Goal: Transaction & Acquisition: Purchase product/service

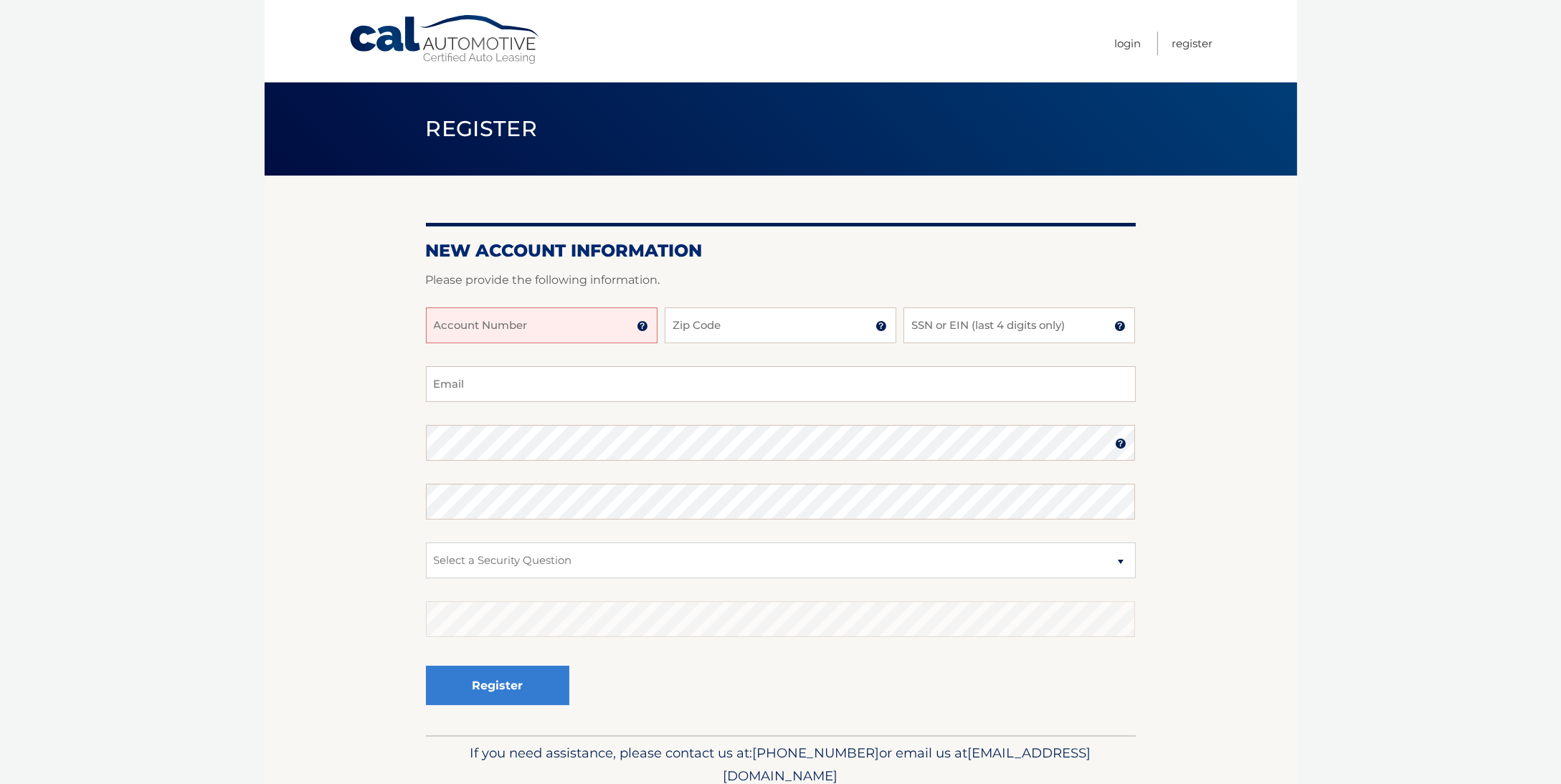
click at [568, 328] on input "Account Number" at bounding box center [542, 325] width 232 height 35
type input "44456021399"
click at [750, 332] on input "Zip Code" at bounding box center [780, 325] width 232 height 35
type input "11702"
type input "redlog62@gmail.com"
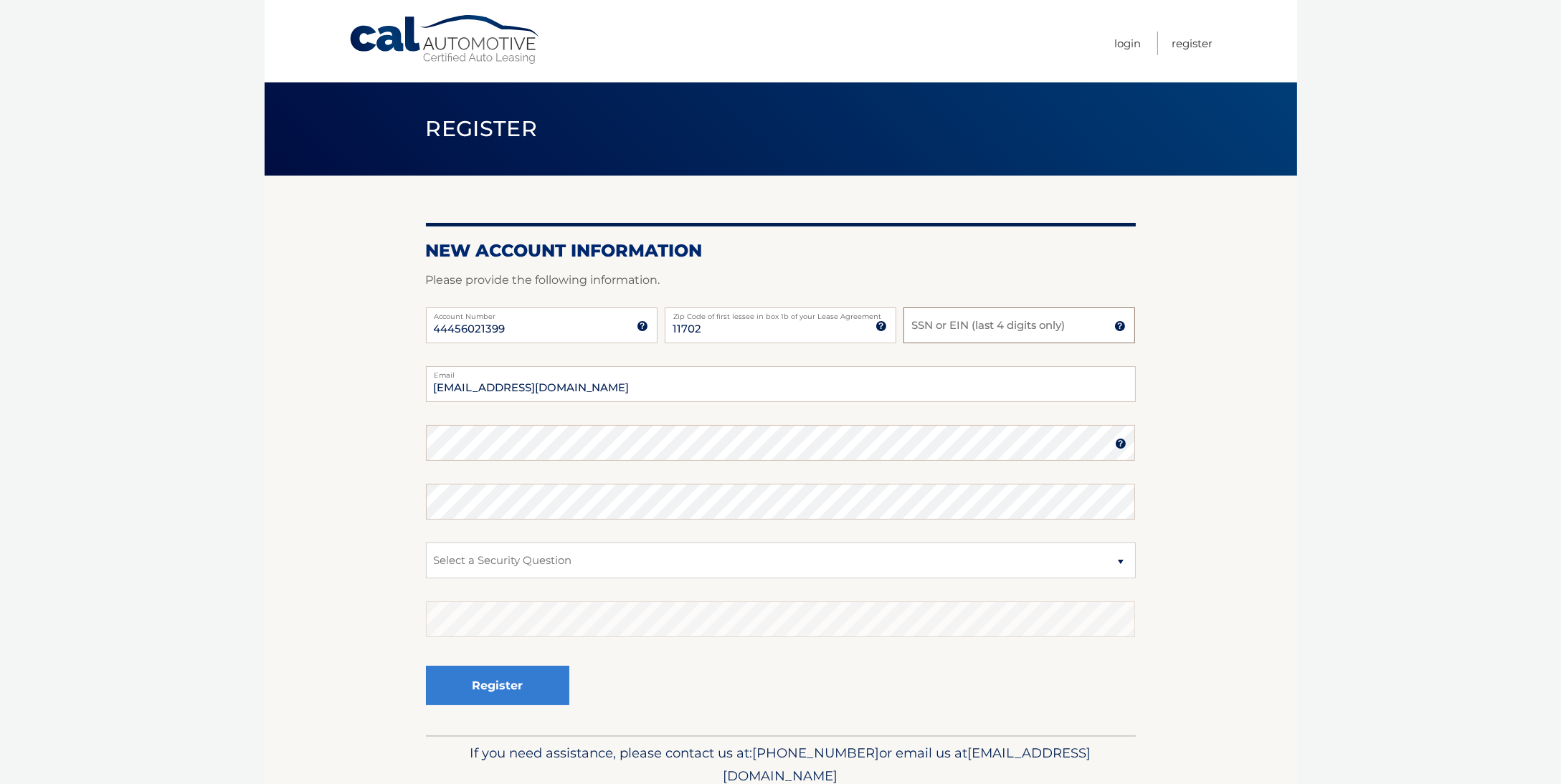
click at [929, 328] on input "SSN or EIN (last 4 digits only)" at bounding box center [1019, 325] width 232 height 35
type input "7897"
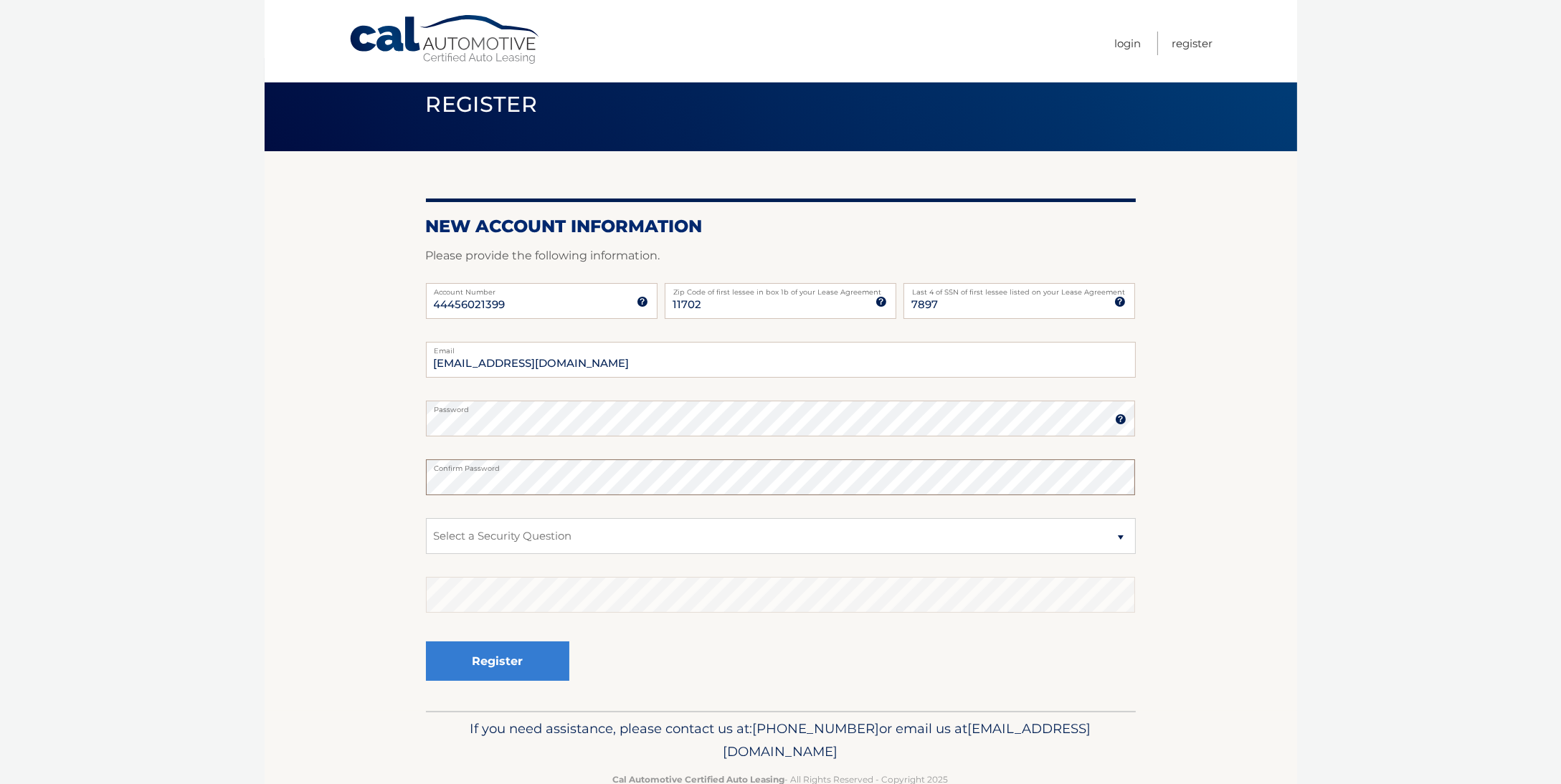
scroll to position [60, 0]
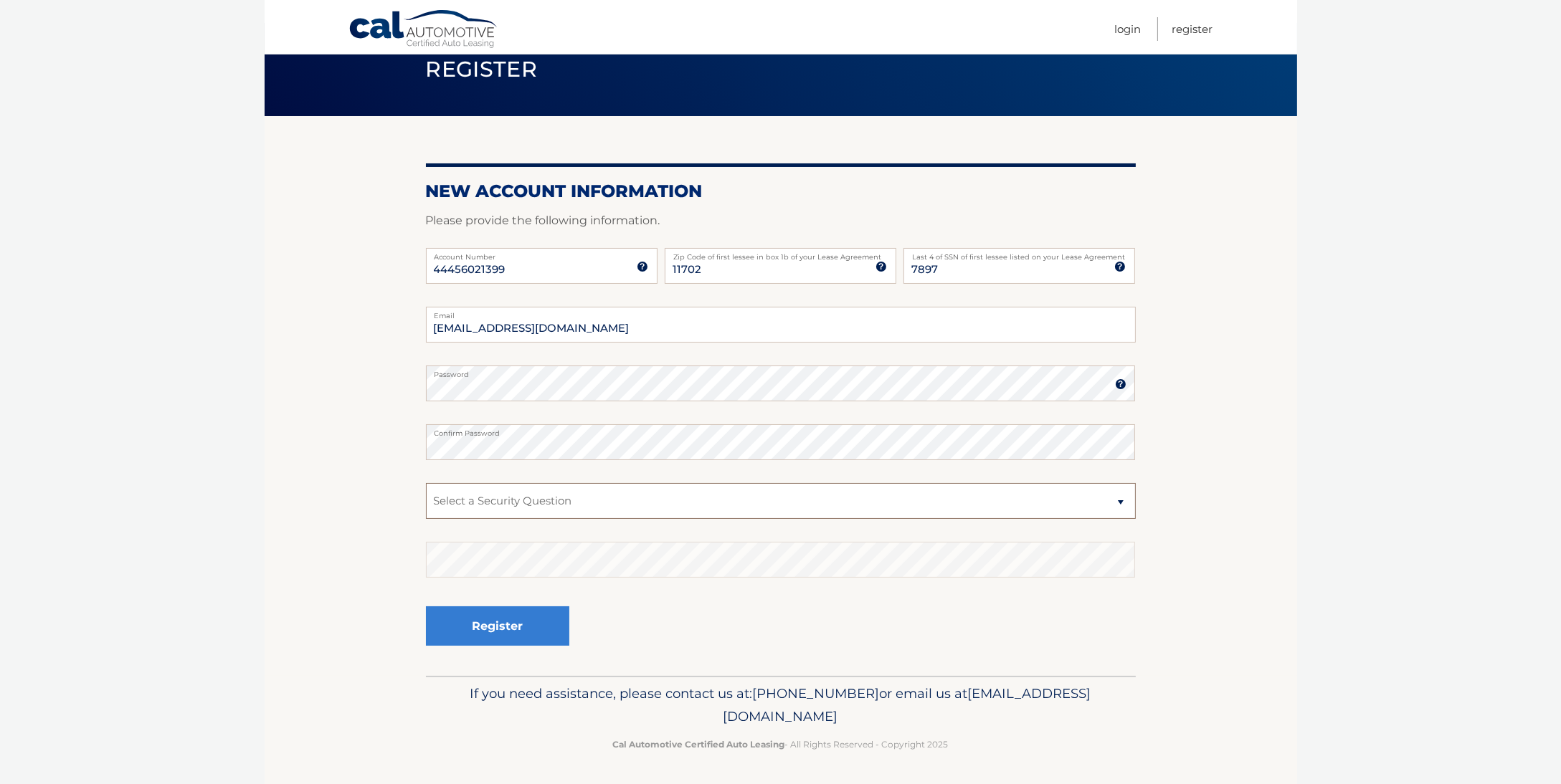
click at [530, 502] on select "Select a Security Question What was the name of your elementary school? What is…" at bounding box center [781, 501] width 710 height 35
click at [426, 483] on select "Select a Security Question What was the name of your elementary school? What is…" at bounding box center [781, 501] width 710 height 35
click at [545, 503] on select "Select a Security Question What was the name of your elementary school? What is…" at bounding box center [781, 501] width 710 height 35
select select "2"
click at [426, 483] on select "Select a Security Question What was the name of your elementary school? What is…" at bounding box center [781, 501] width 710 height 35
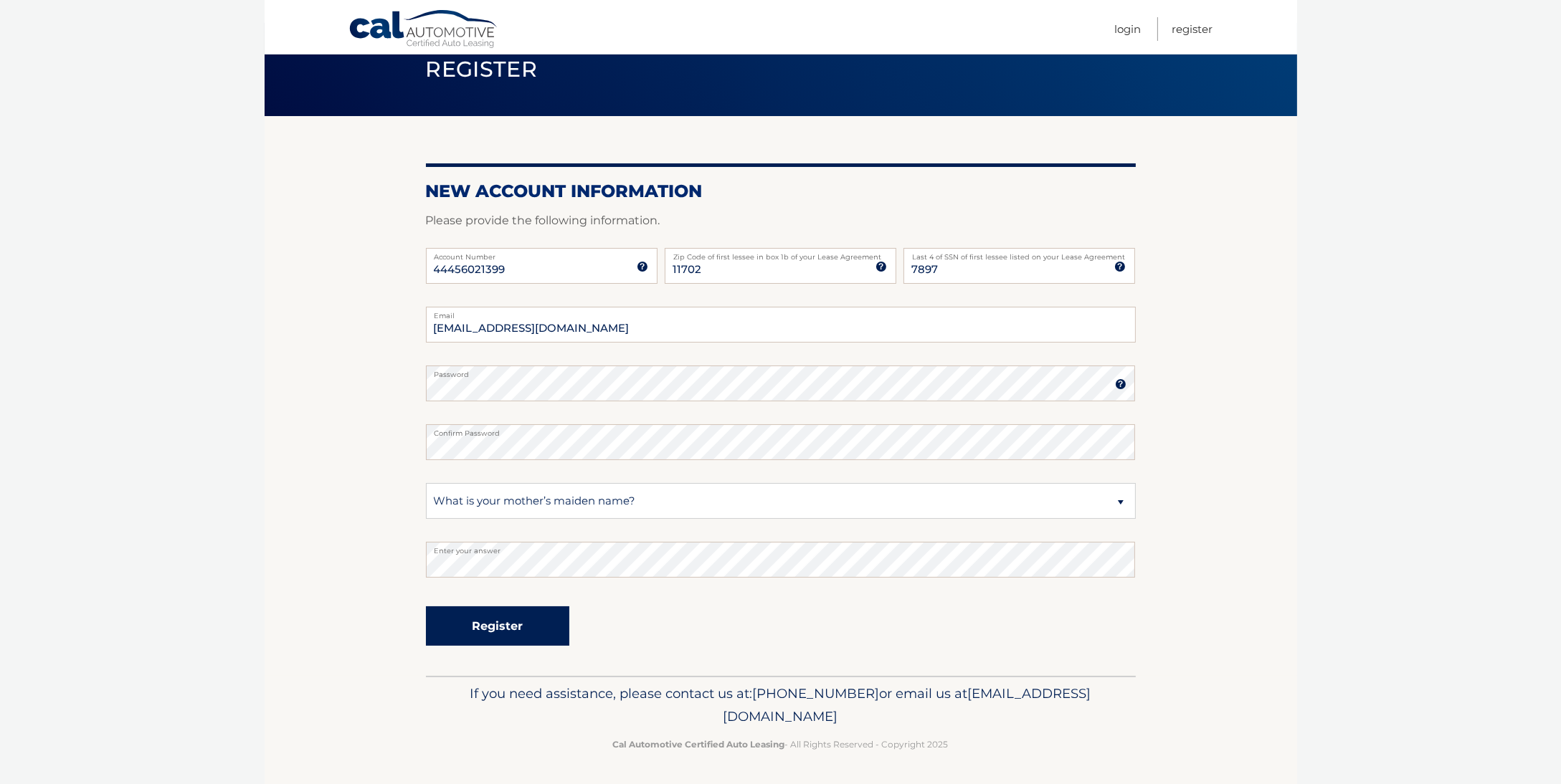
click at [487, 625] on button "Register" at bounding box center [498, 626] width 144 height 39
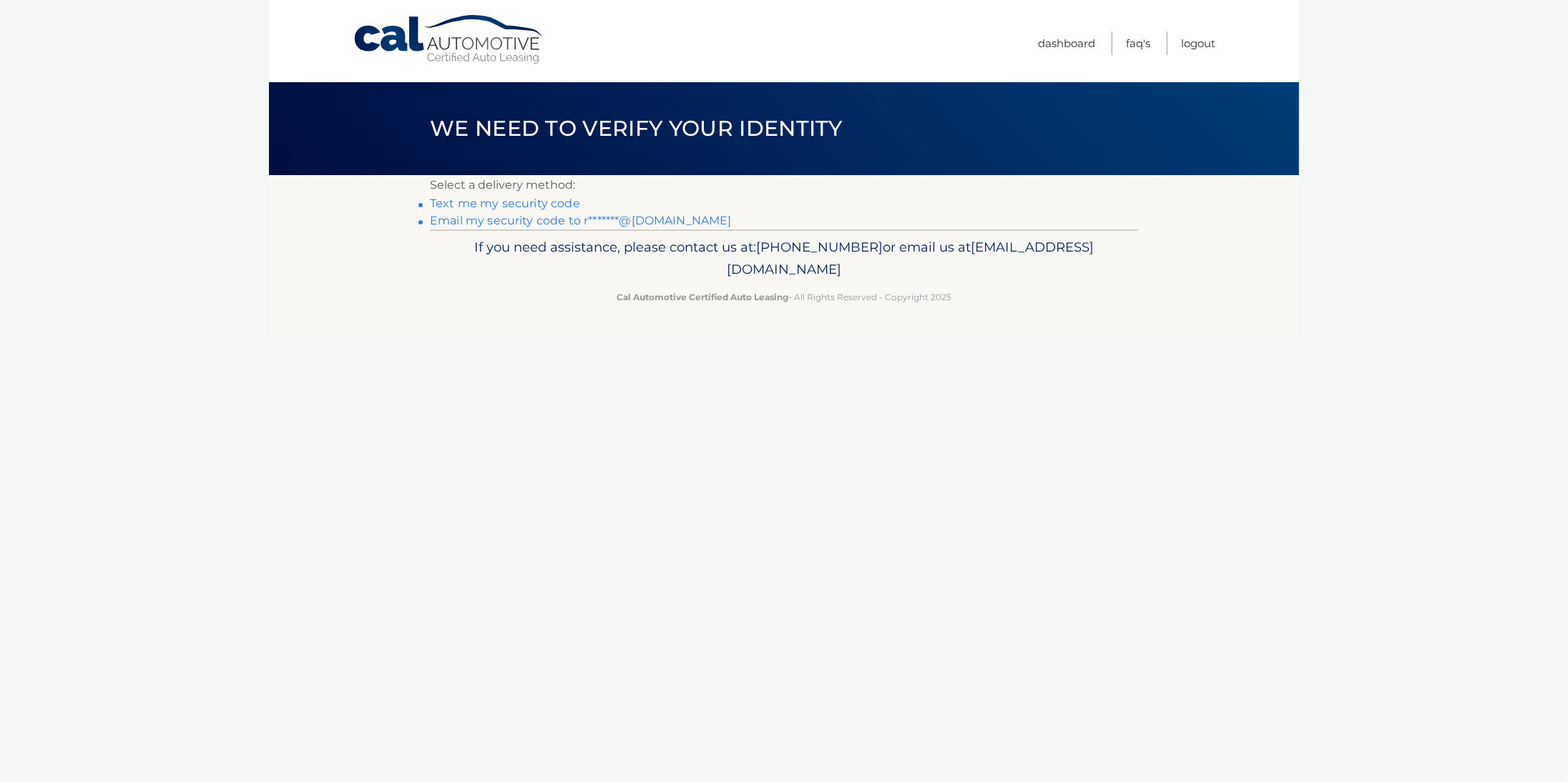
click at [492, 218] on link "Email my security code to r*******@gmail.com" at bounding box center [580, 221] width 302 height 14
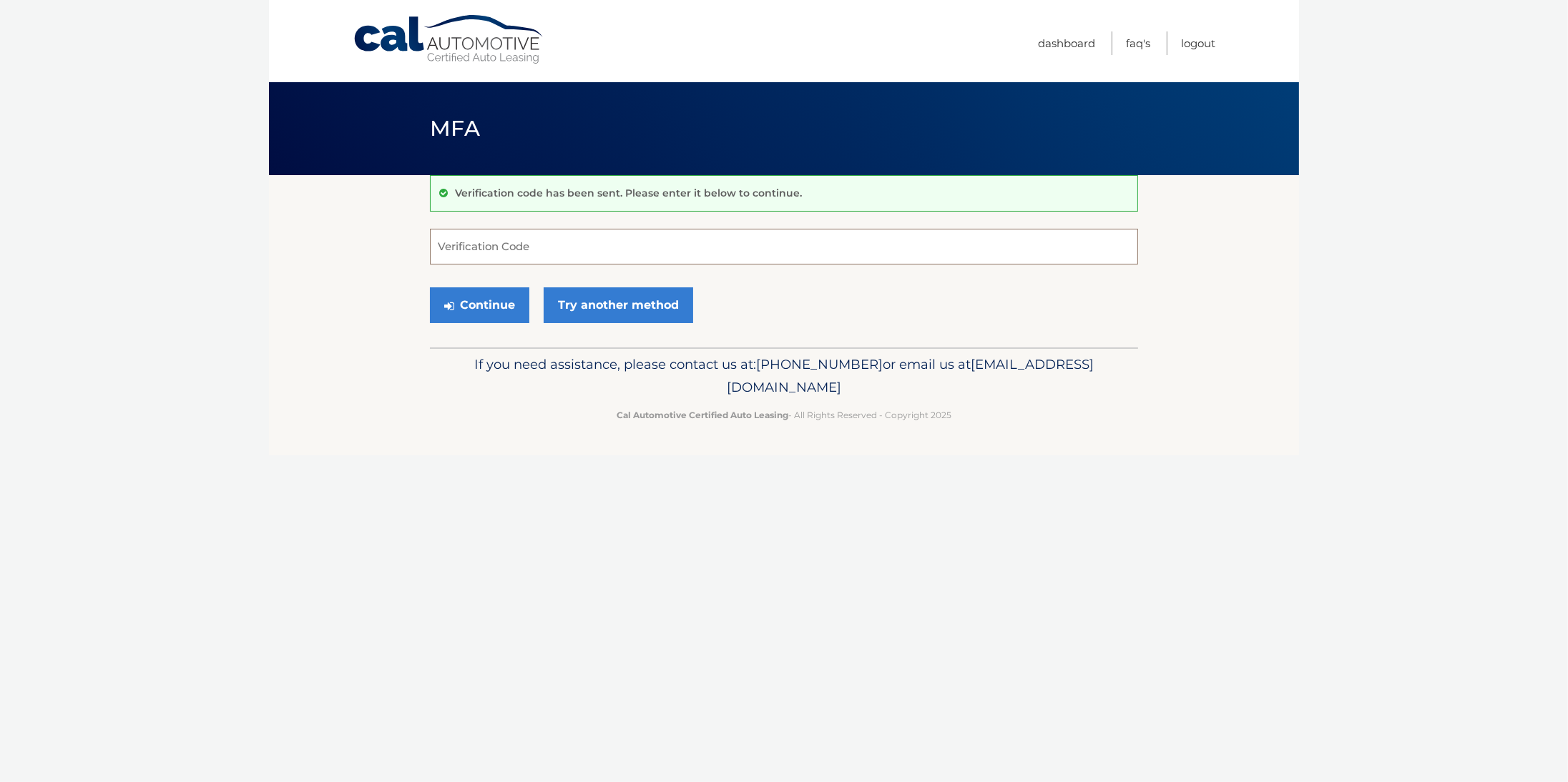
click at [507, 255] on input "Verification Code" at bounding box center [784, 246] width 709 height 35
type input "694333"
click at [479, 311] on button "Continue" at bounding box center [479, 304] width 100 height 35
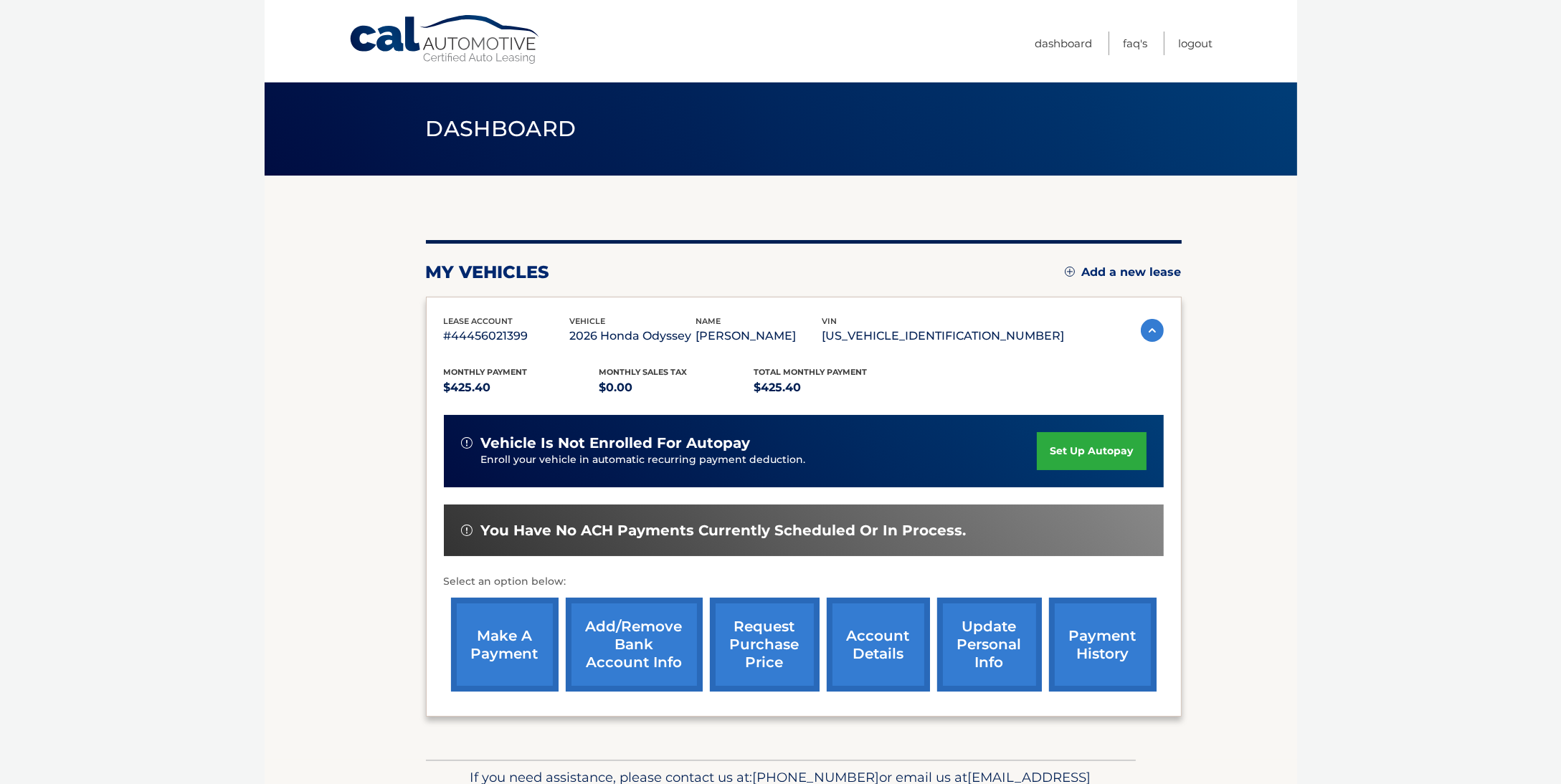
click at [1076, 443] on link "set up autopay" at bounding box center [1091, 451] width 109 height 38
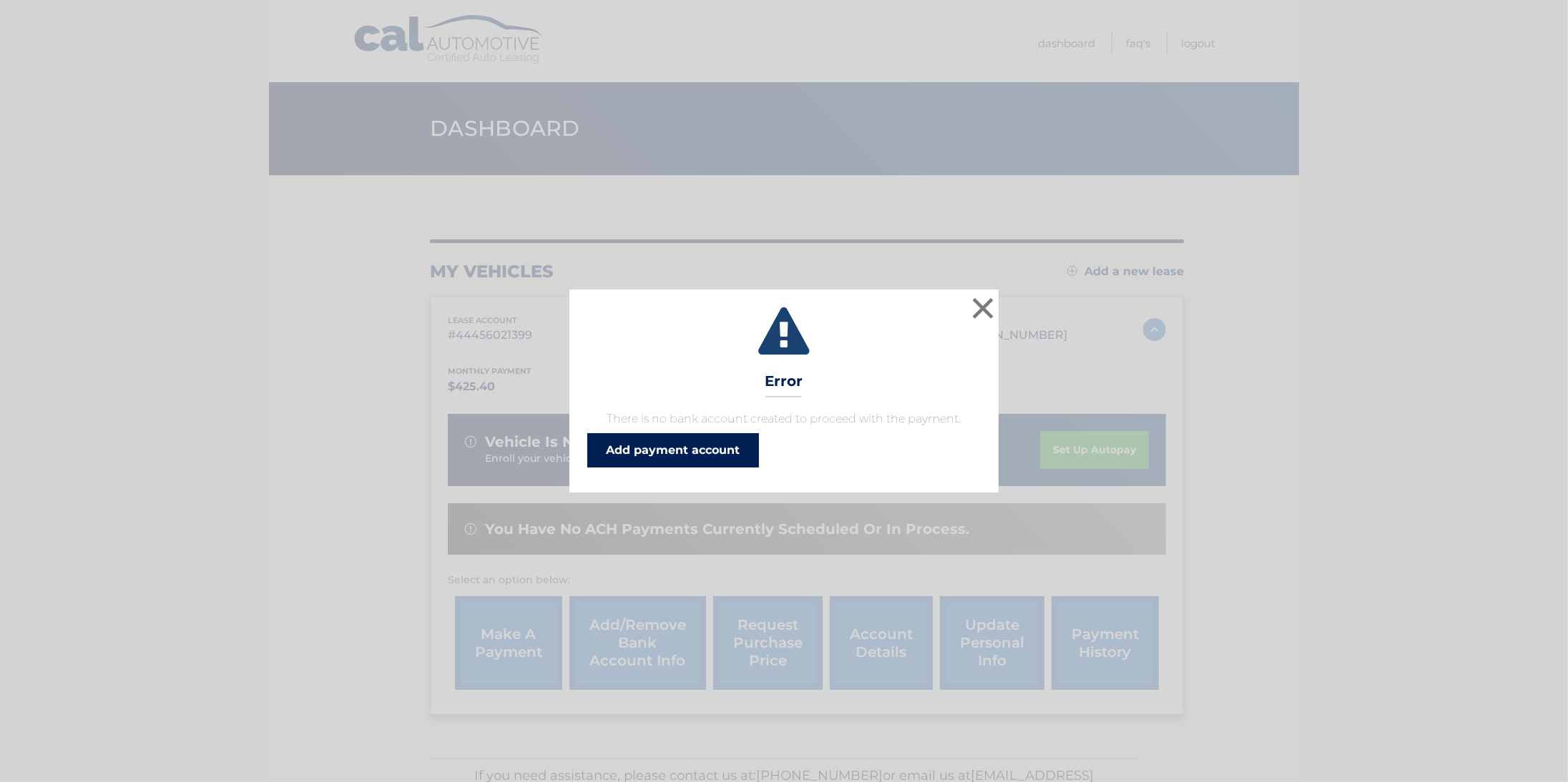
click at [682, 449] on link "Add payment account" at bounding box center [673, 451] width 172 height 35
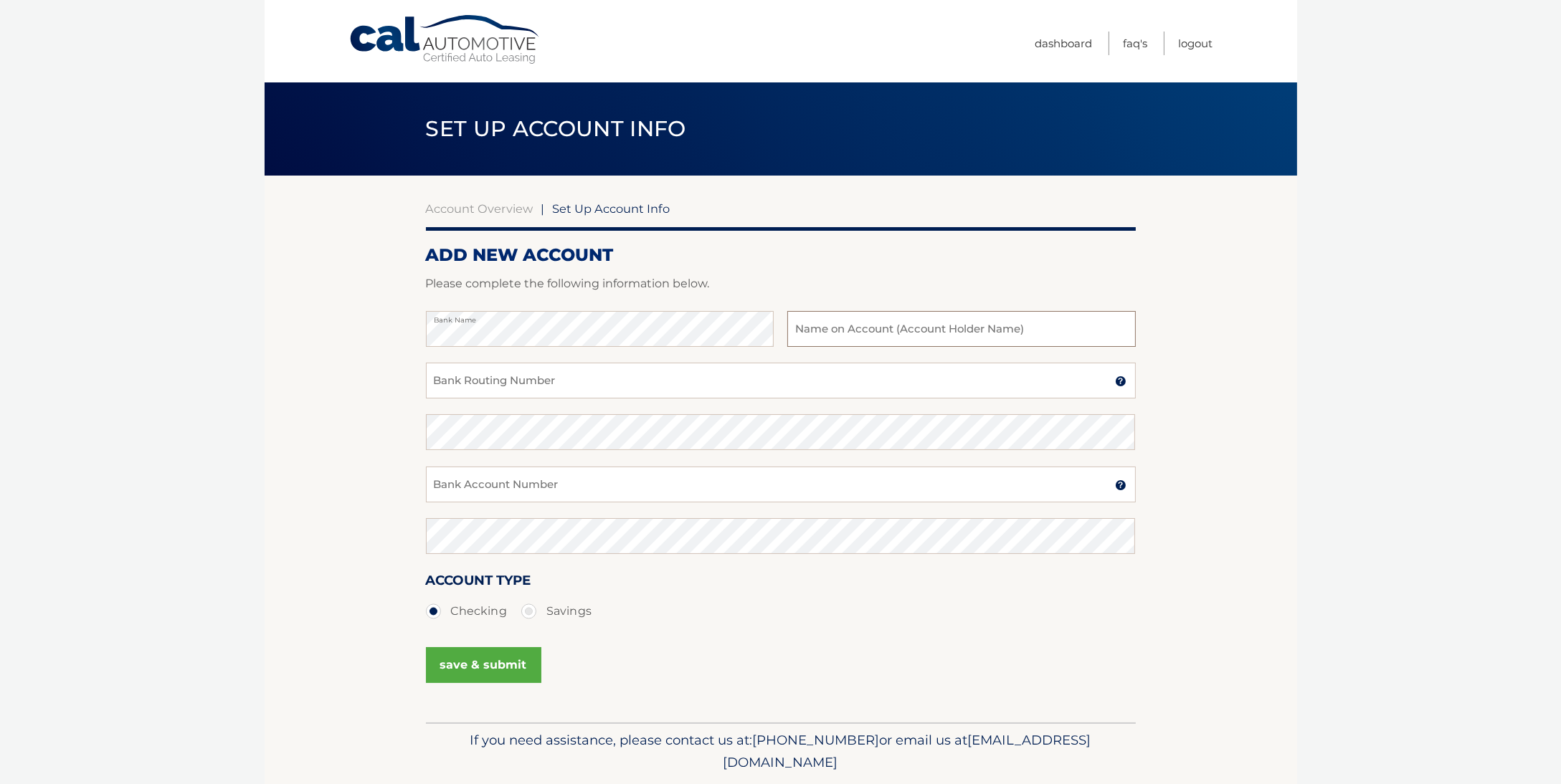
click at [833, 330] on input "text" at bounding box center [961, 329] width 348 height 35
type input "[PERSON_NAME]"
click at [504, 381] on input "Bank Routing Number" at bounding box center [781, 380] width 710 height 35
type input "2214773652"
click at [505, 484] on input "Bank Account Number" at bounding box center [781, 484] width 710 height 35
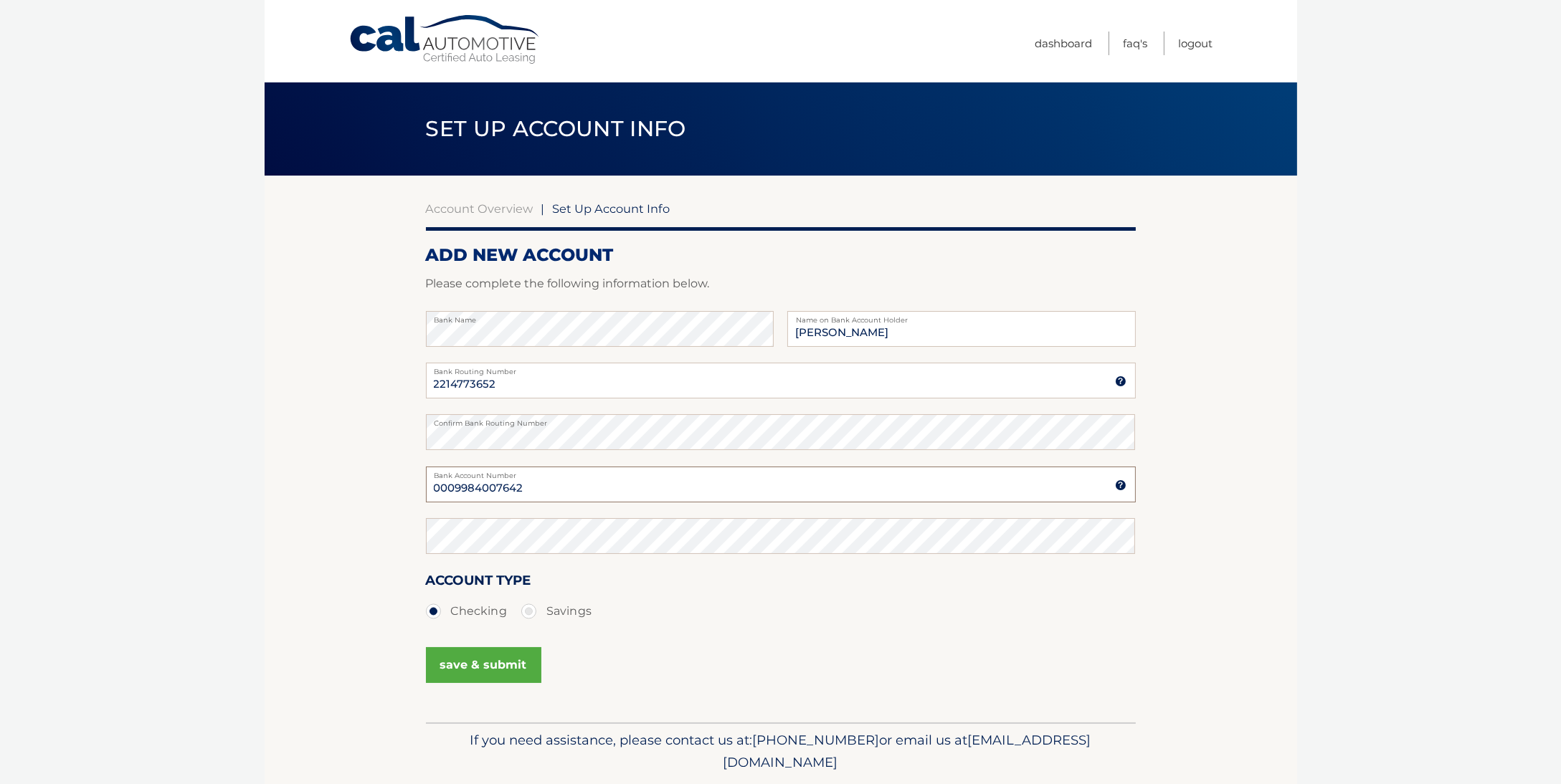
type input "0009984007642"
click at [480, 668] on button "save & submit" at bounding box center [484, 665] width 116 height 35
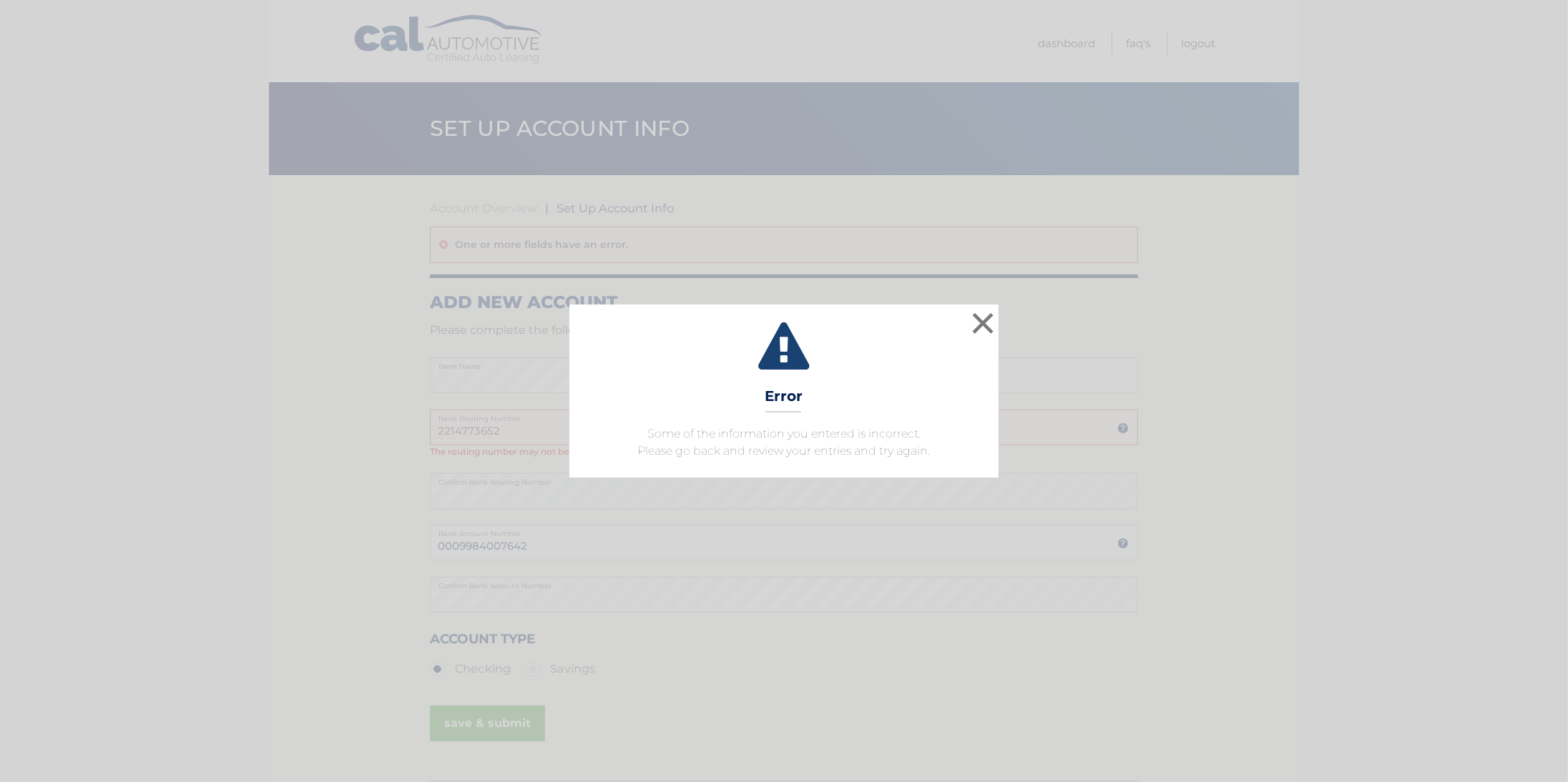
click at [785, 444] on span "Some of the information you entered is incorrect. Please go back and review you…" at bounding box center [785, 442] width 292 height 31
click at [979, 324] on button "×" at bounding box center [983, 323] width 29 height 29
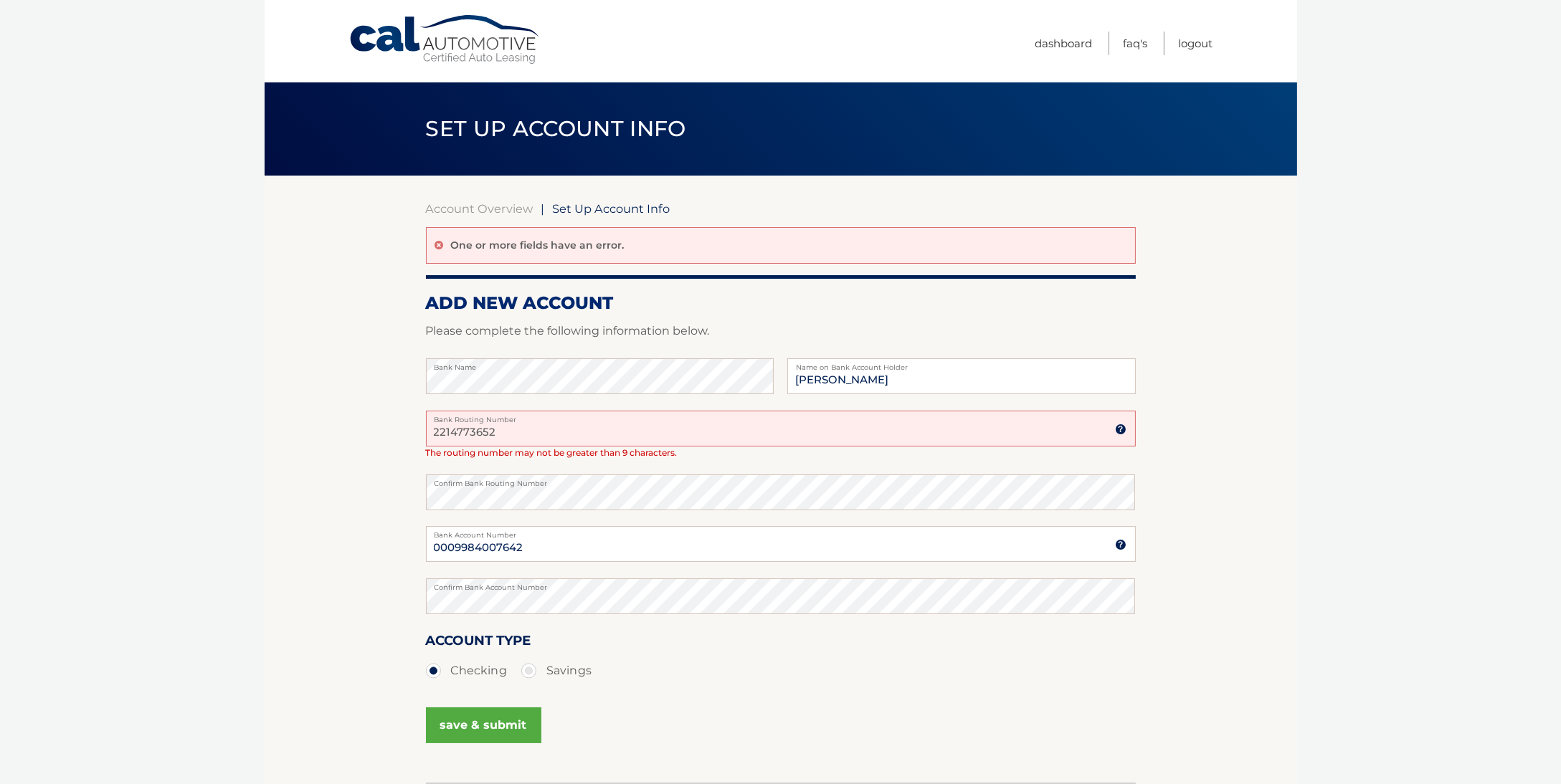
click at [457, 429] on input "2214773652" at bounding box center [781, 428] width 710 height 35
type input "221473652"
click at [284, 541] on section "Account Overview | Set Up Account Info One or more fields have an error. ADD NE…" at bounding box center [780, 480] width 1033 height 607
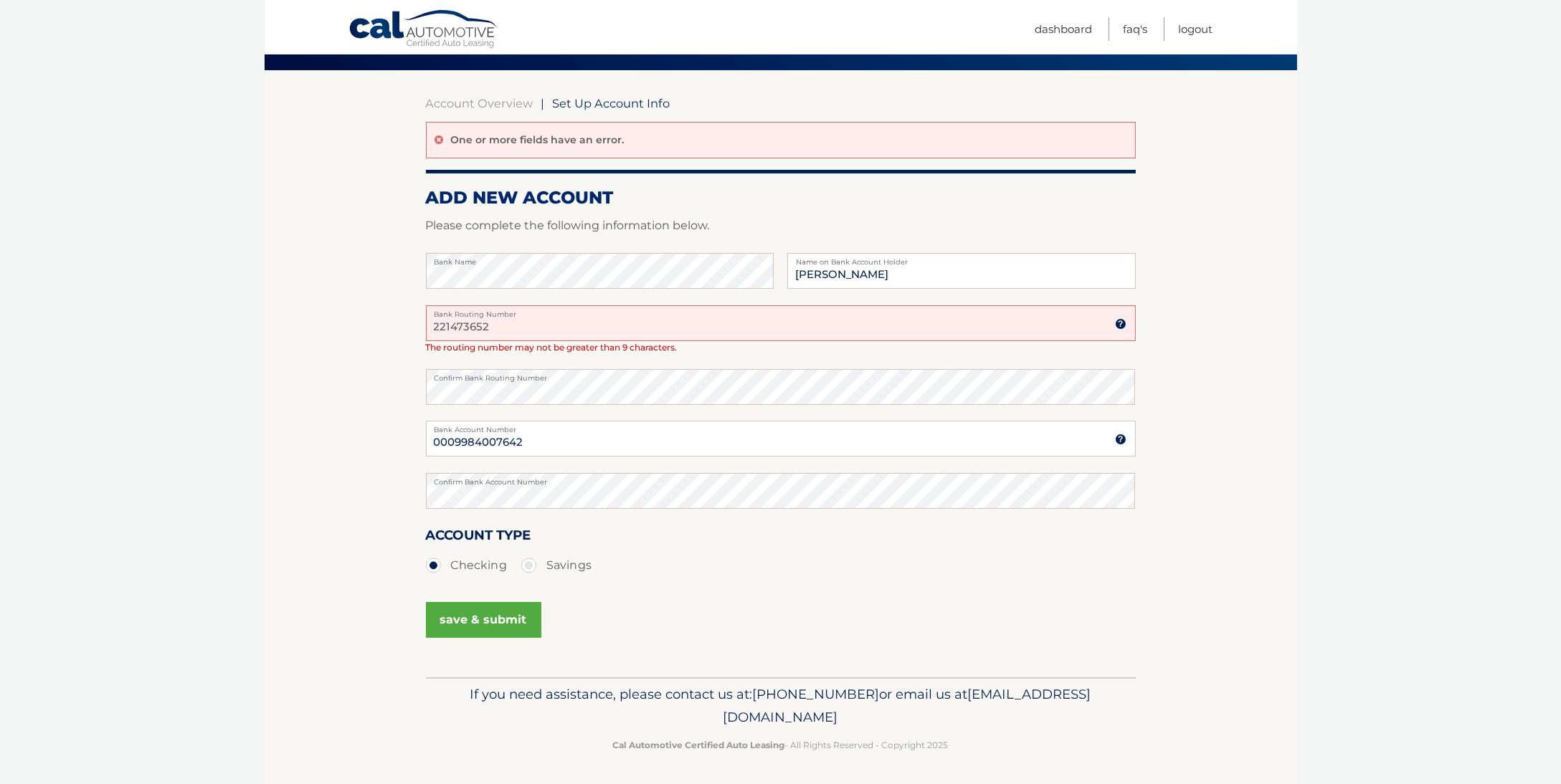
click at [474, 623] on button "save & submit" at bounding box center [484, 619] width 116 height 35
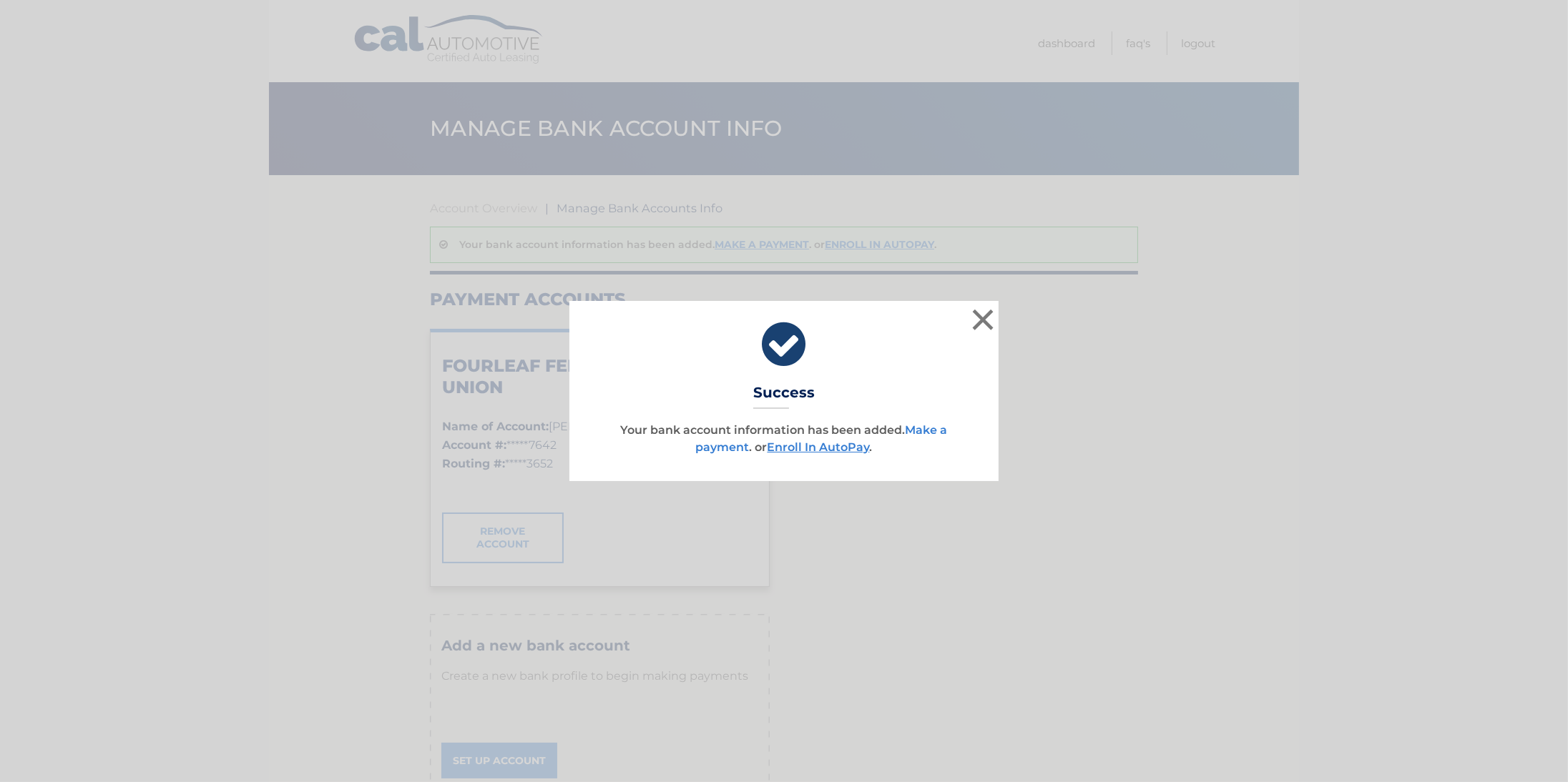
click at [922, 429] on link "Make a payment" at bounding box center [822, 438] width 252 height 31
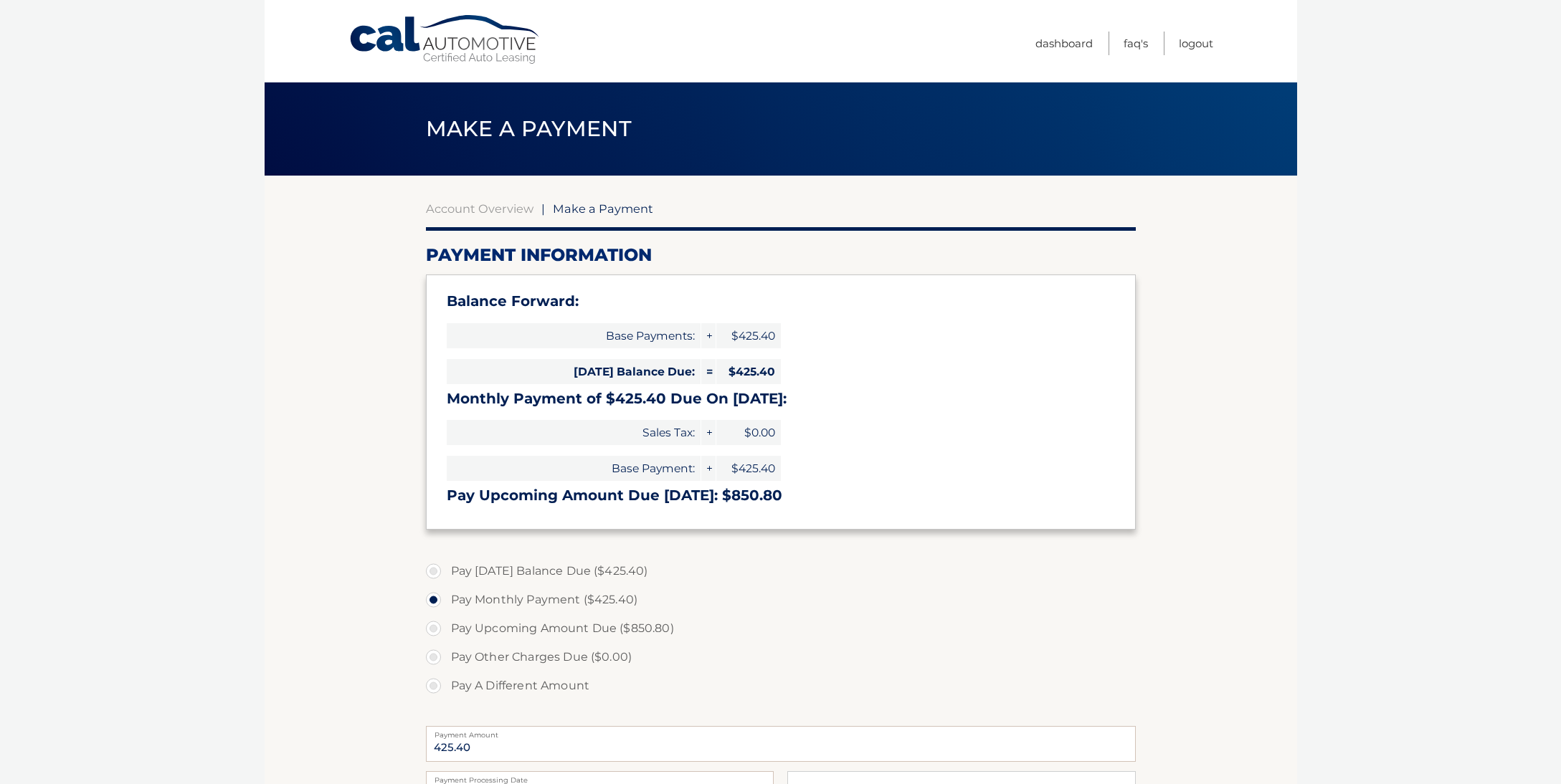
select select "Njg5ODIyNmItMTg1MS00MGFhLWIzMTEtYWJjM2QxNGRhNjU1"
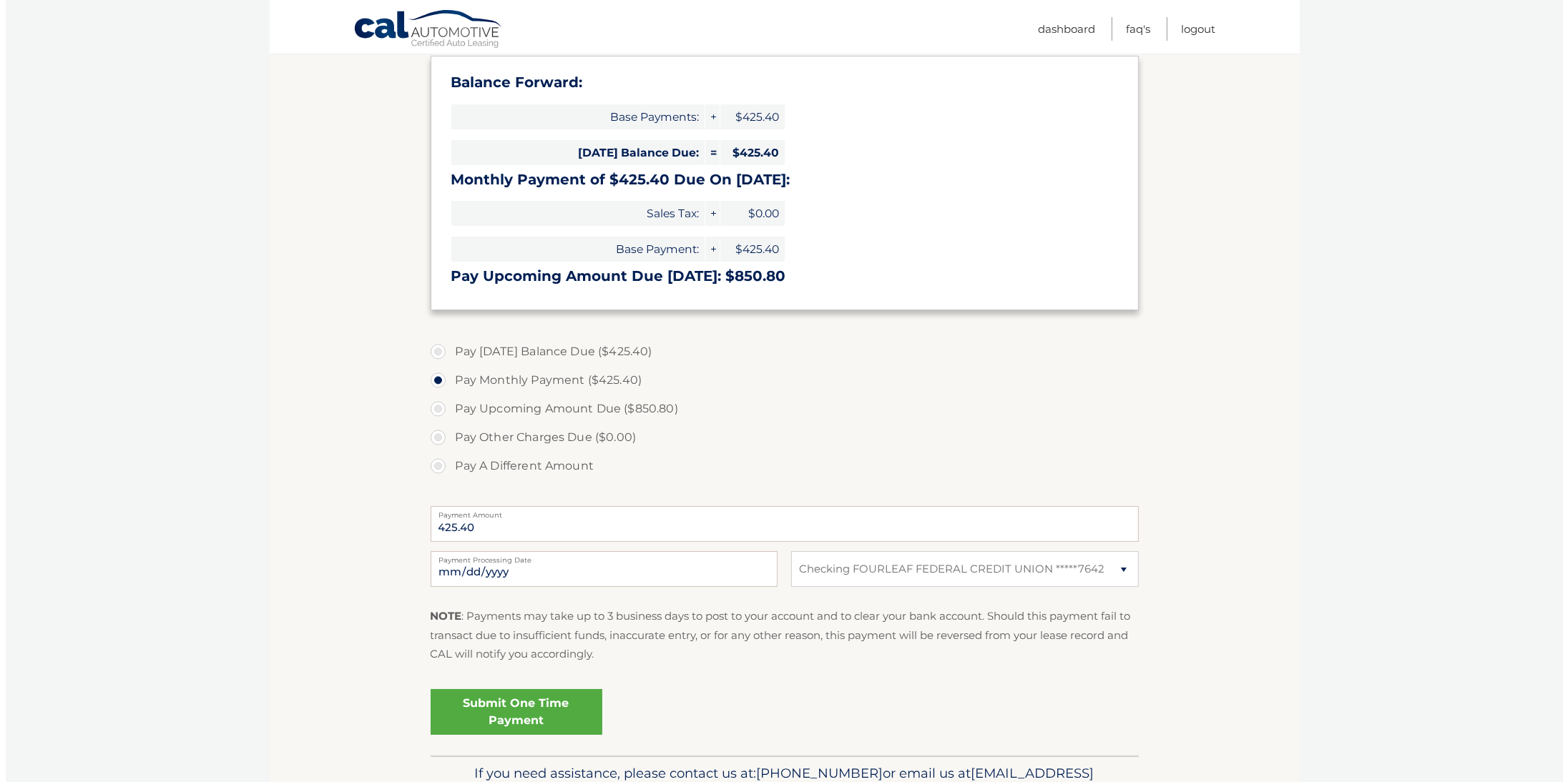
scroll to position [238, 0]
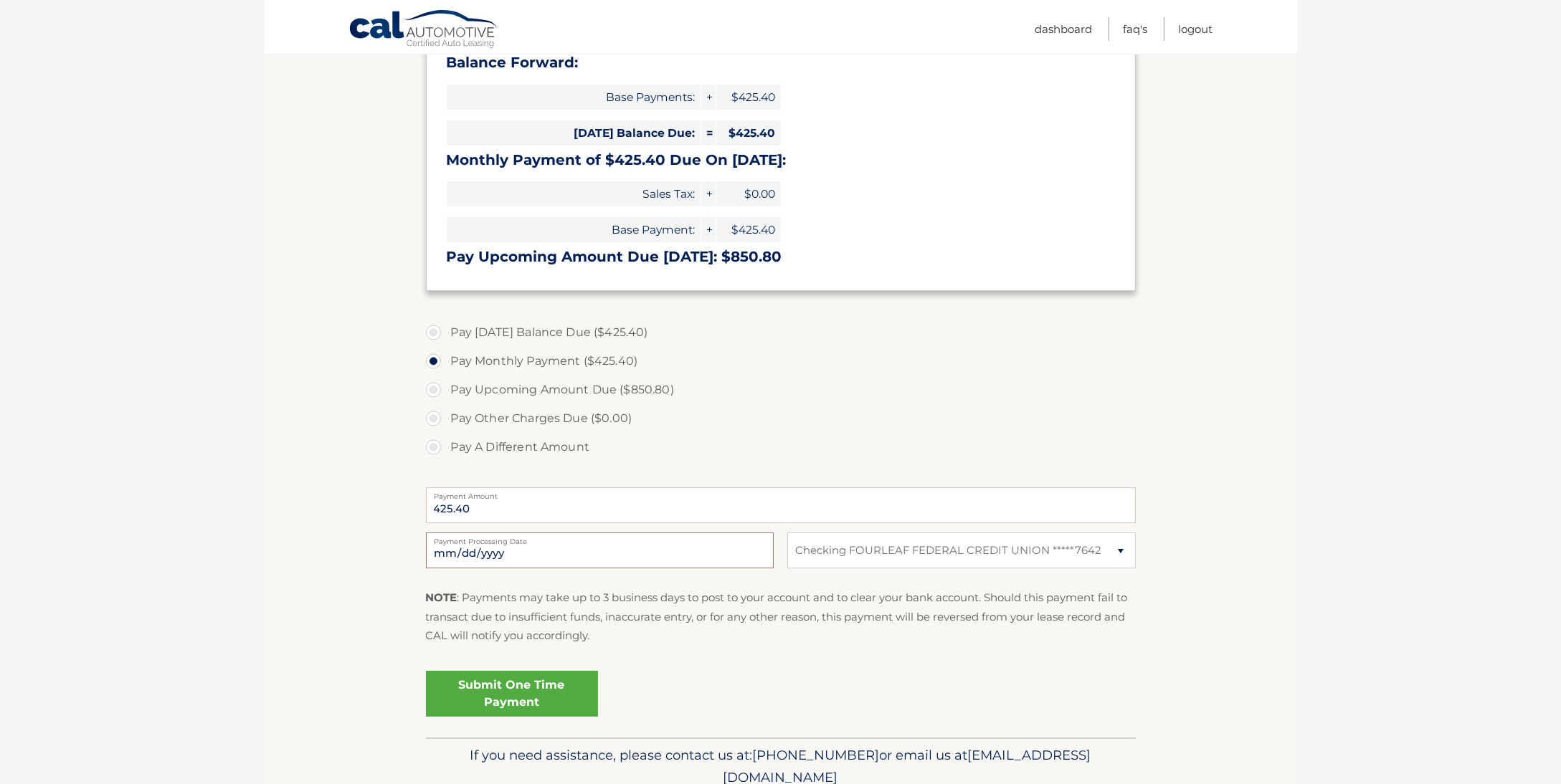
click at [515, 554] on input "[DATE]" at bounding box center [600, 550] width 348 height 35
click at [697, 651] on div "NOTE : Payments may take up to 3 business days to post to your account and to c…" at bounding box center [781, 622] width 710 height 67
click at [513, 694] on link "Submit One Time Payment" at bounding box center [512, 693] width 172 height 46
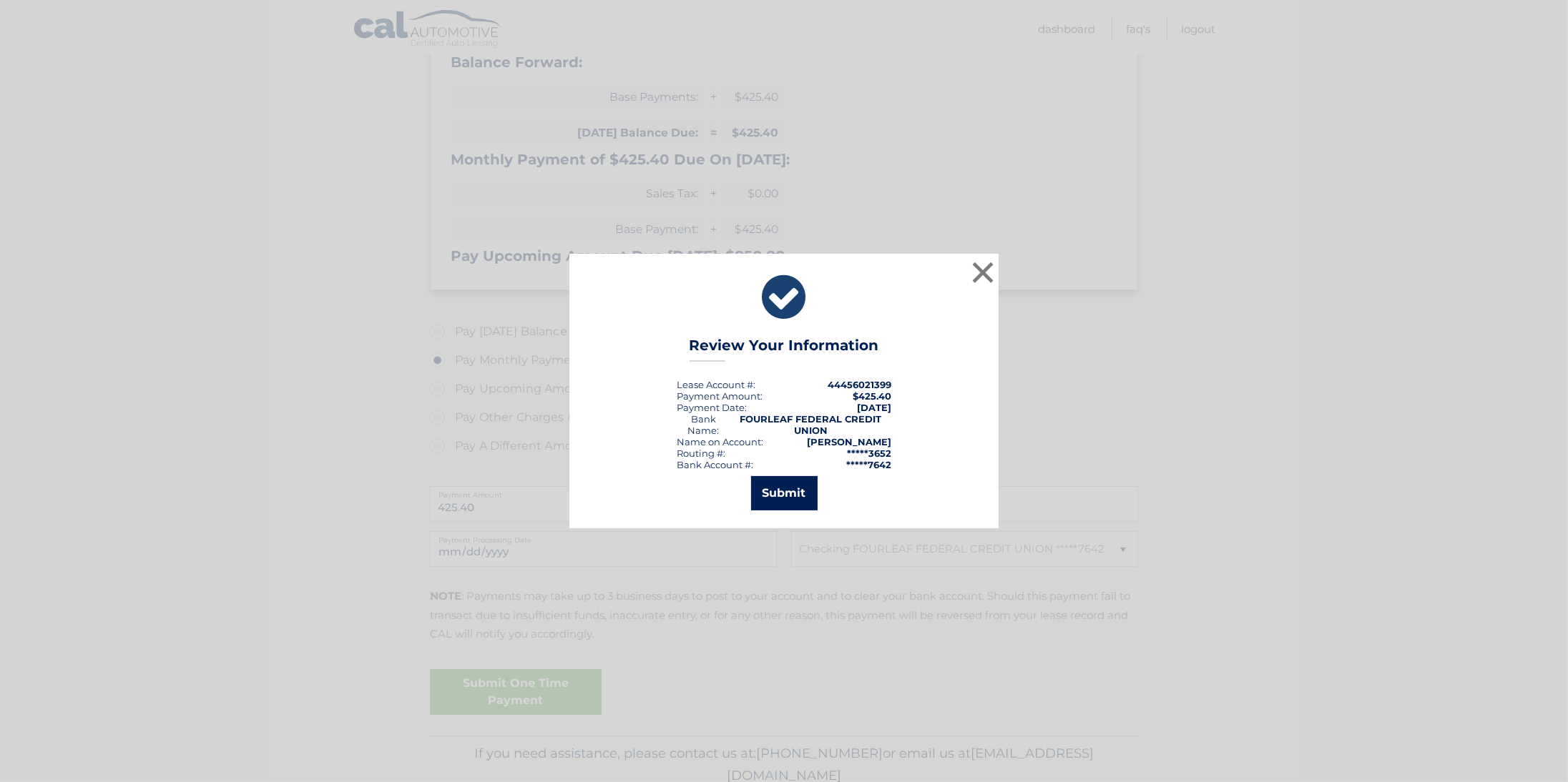
click at [807, 489] on button "Submit" at bounding box center [784, 493] width 66 height 35
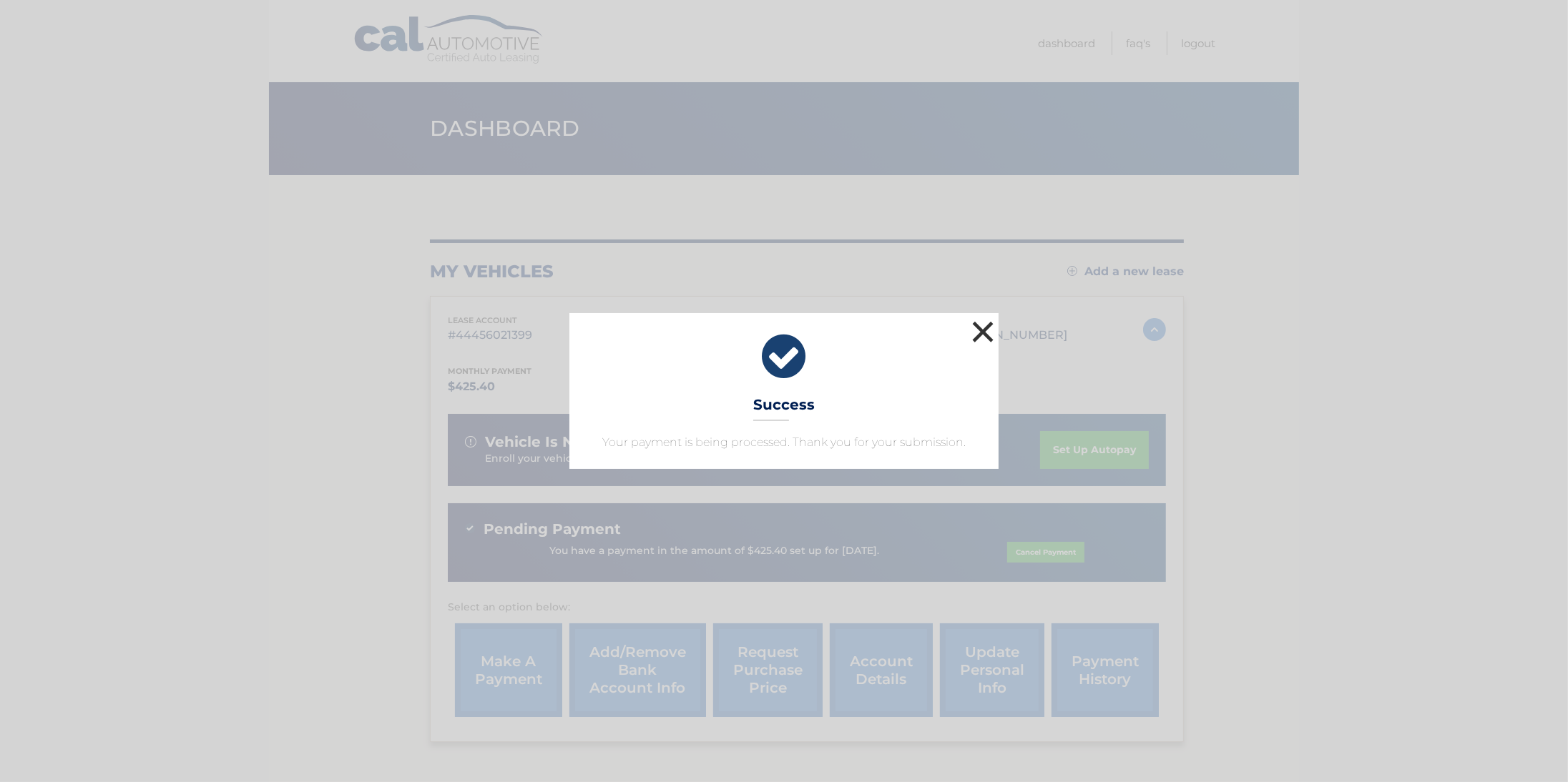
click at [980, 331] on button "×" at bounding box center [983, 331] width 29 height 29
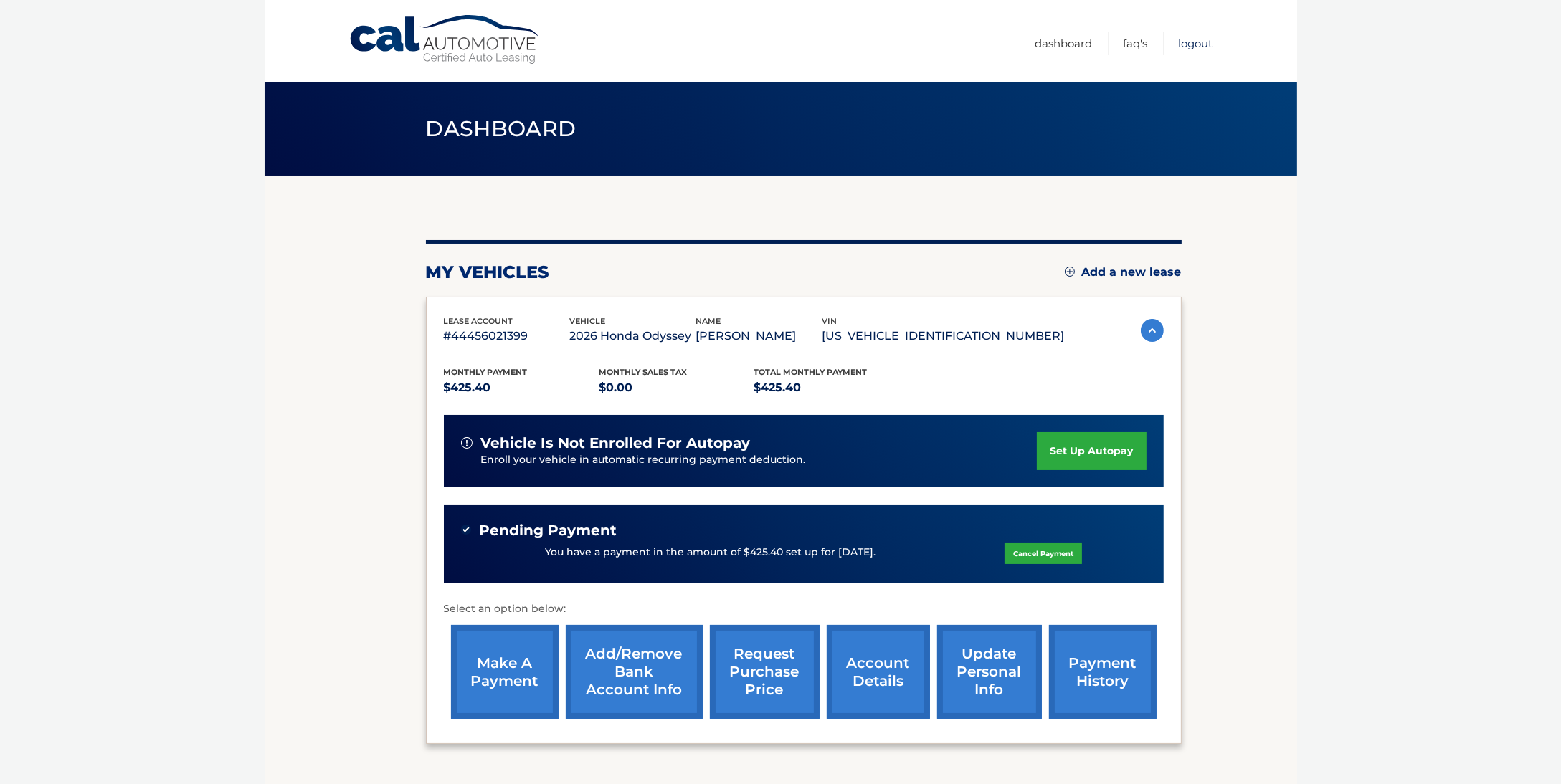
click at [1206, 43] on link "Logout" at bounding box center [1196, 43] width 35 height 23
